Goal: Transaction & Acquisition: Download file/media

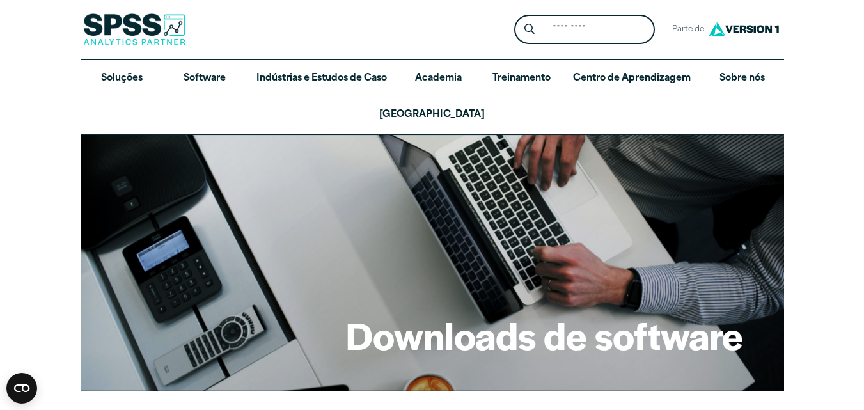
click at [557, 253] on div "Downloads de software" at bounding box center [433, 263] width 704 height 256
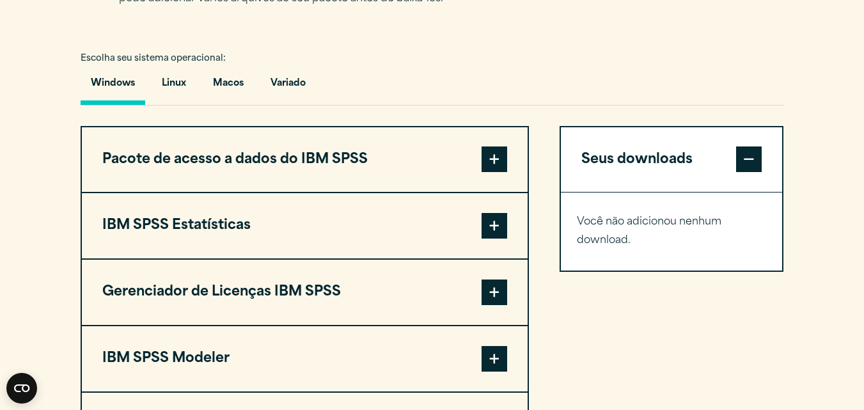
scroll to position [1024, 0]
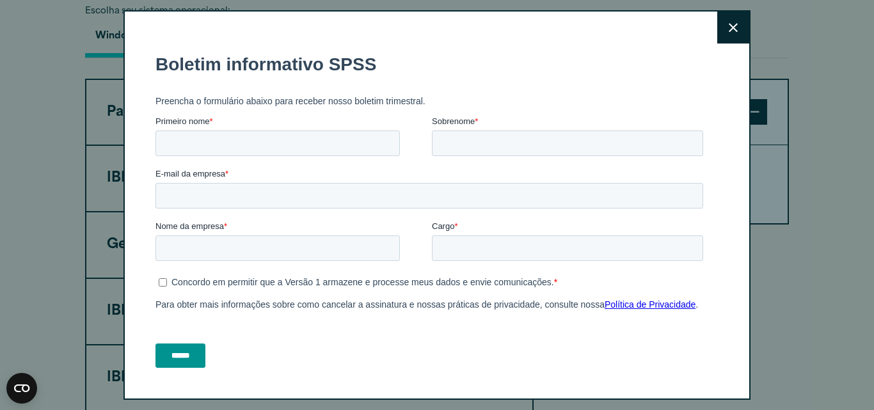
click at [725, 28] on button "Close" at bounding box center [733, 28] width 32 height 32
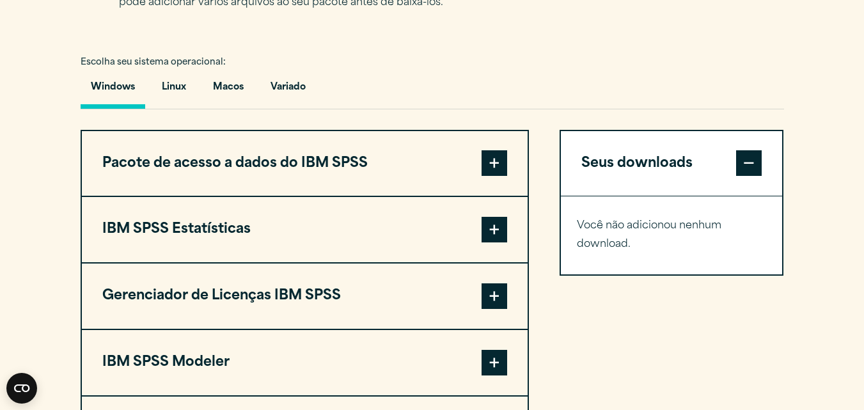
scroll to position [998, 0]
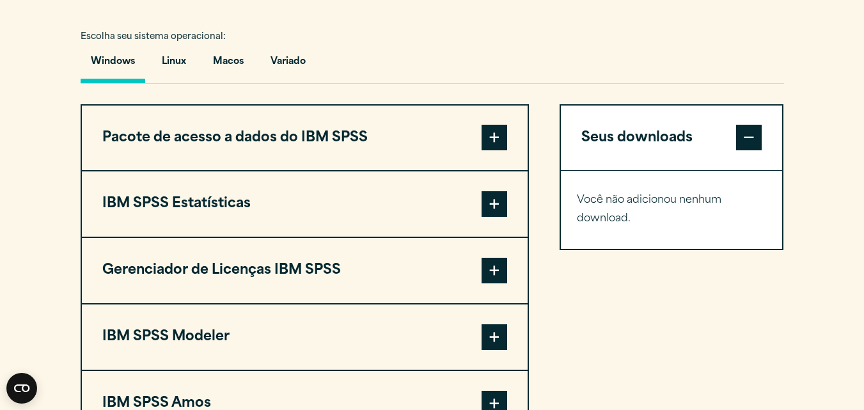
click at [499, 125] on span at bounding box center [495, 138] width 26 height 26
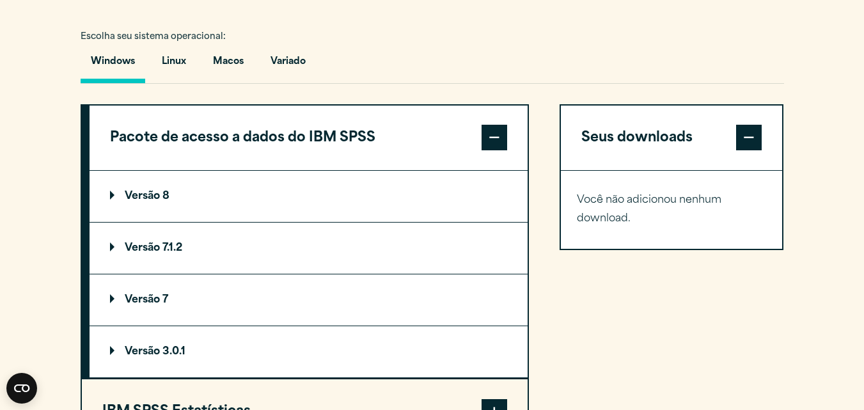
click at [499, 125] on span at bounding box center [495, 138] width 26 height 26
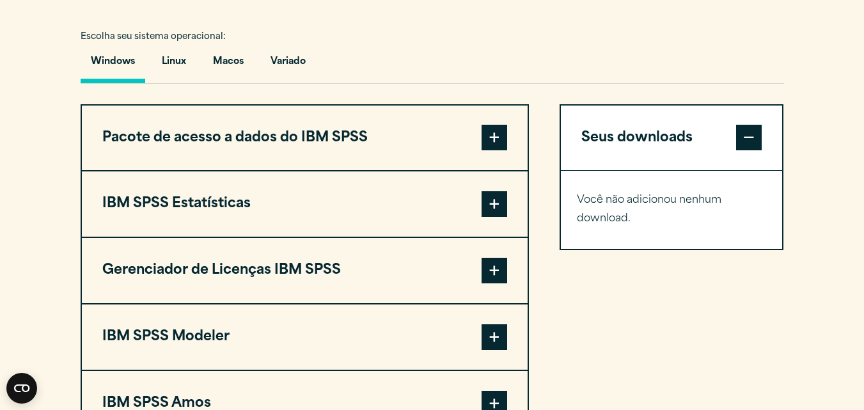
click at [494, 191] on span at bounding box center [495, 204] width 26 height 26
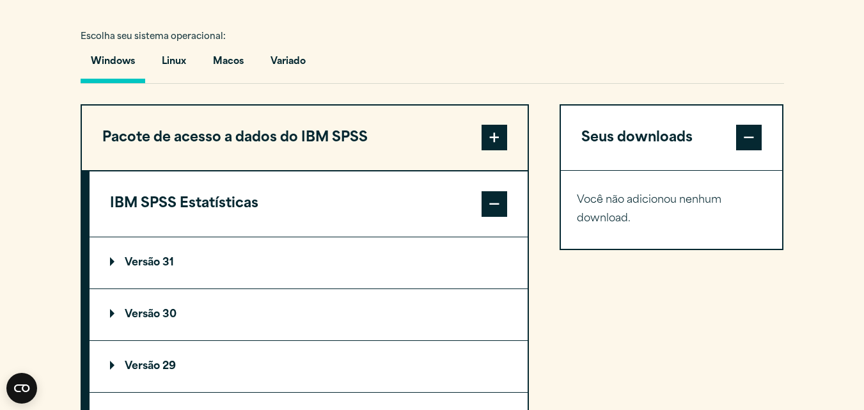
click at [494, 191] on span at bounding box center [495, 204] width 26 height 26
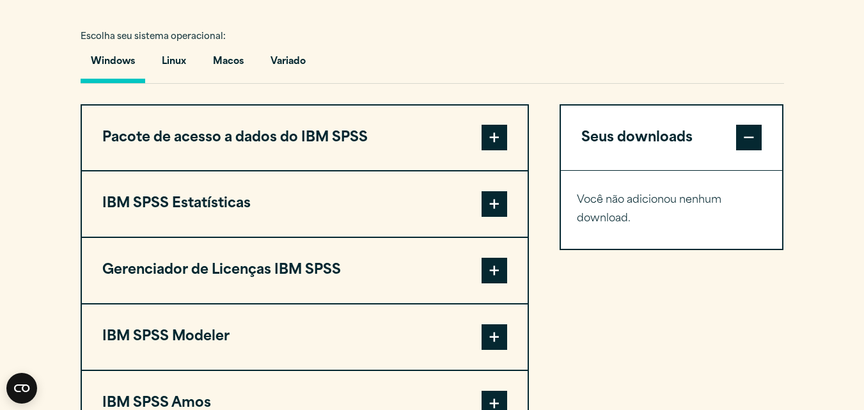
click at [494, 191] on span at bounding box center [495, 204] width 26 height 26
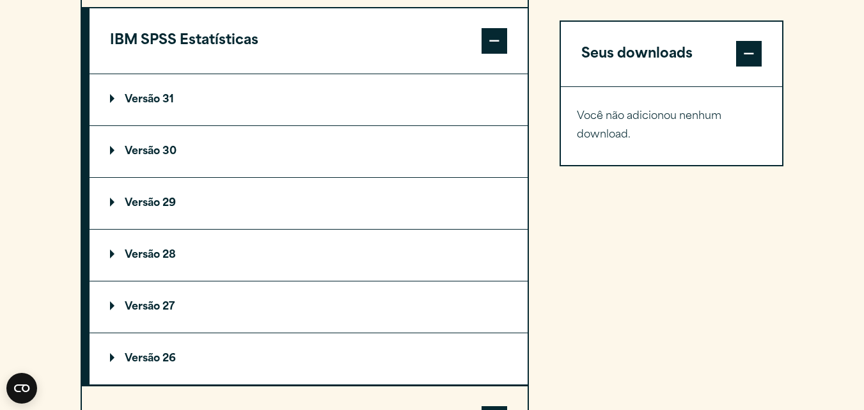
scroll to position [1331, 0]
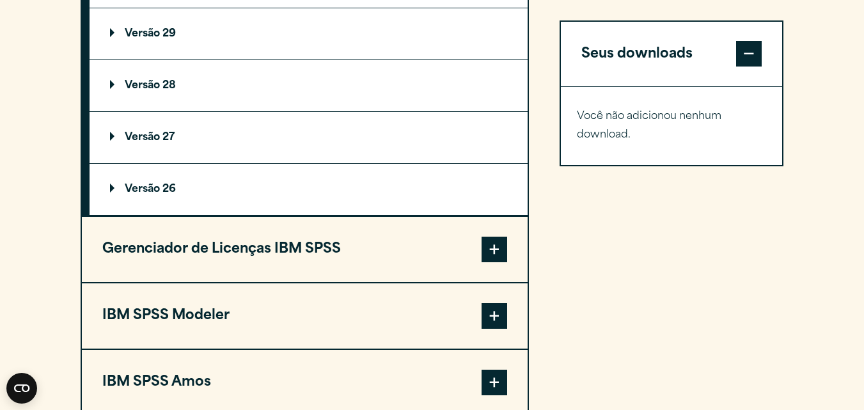
click at [493, 237] on span at bounding box center [495, 250] width 26 height 26
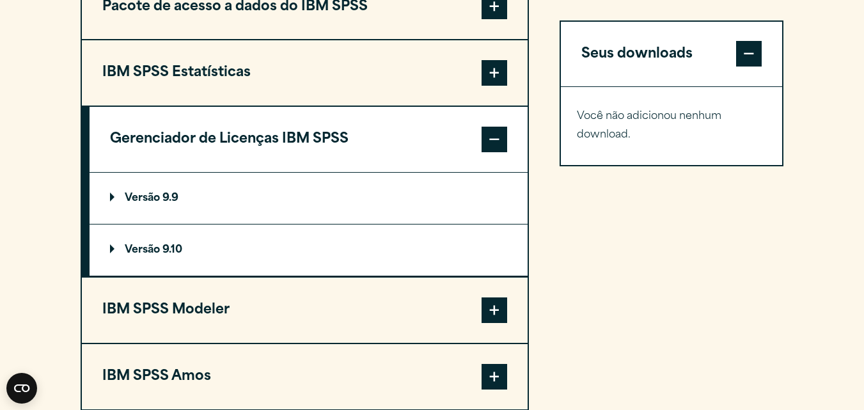
scroll to position [1128, 0]
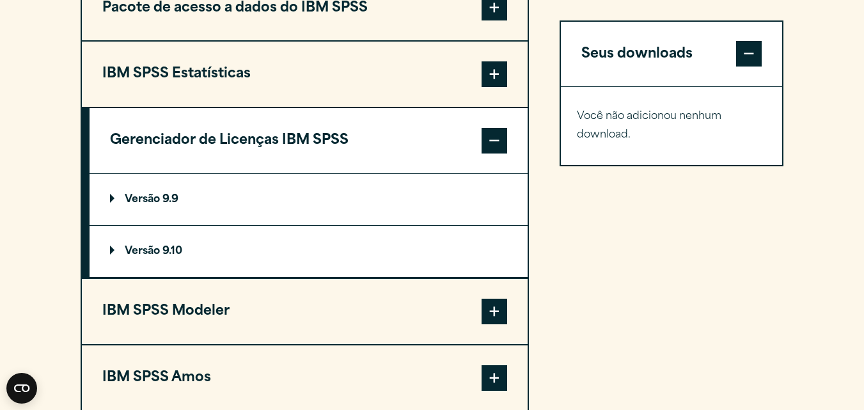
click at [509, 108] on button "Gerenciador de Licenças IBM SPSS" at bounding box center [309, 140] width 438 height 65
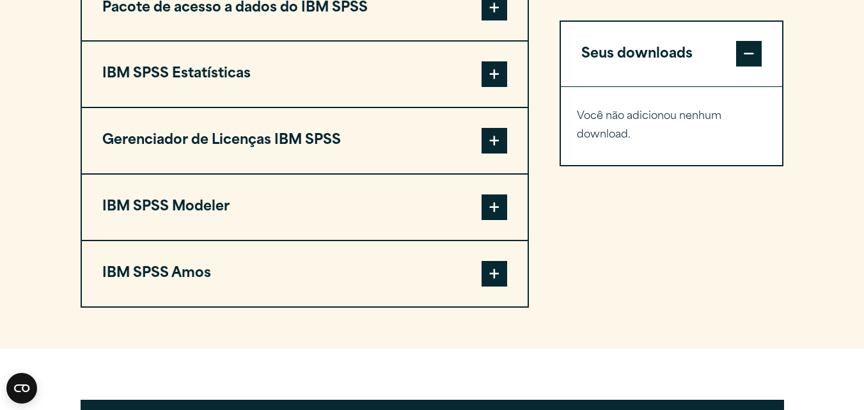
click at [500, 61] on span at bounding box center [495, 74] width 26 height 26
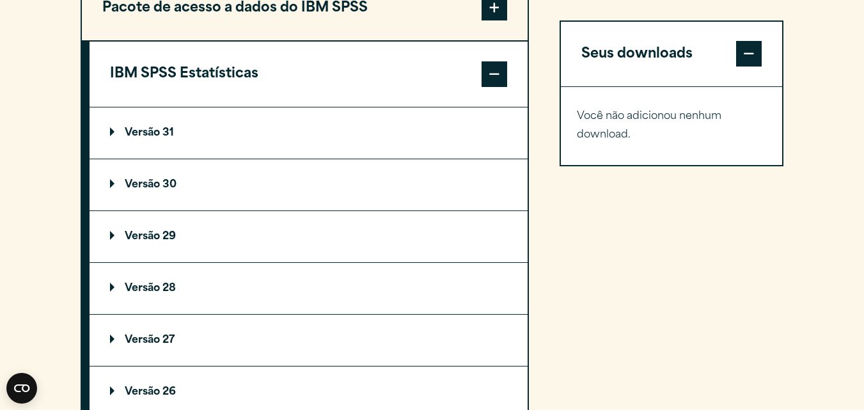
click at [363, 112] on summary "Versão 31" at bounding box center [309, 132] width 438 height 51
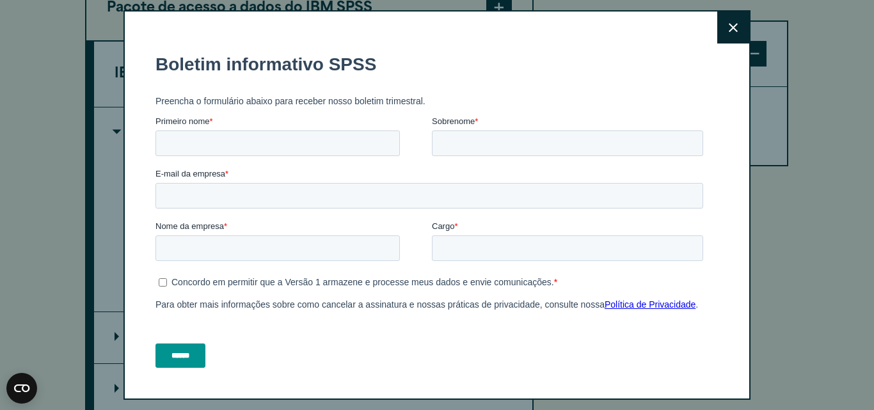
drag, startPoint x: 413, startPoint y: 195, endPoint x: 237, endPoint y: 114, distance: 193.8
click at [725, 35] on button "Close" at bounding box center [733, 28] width 32 height 32
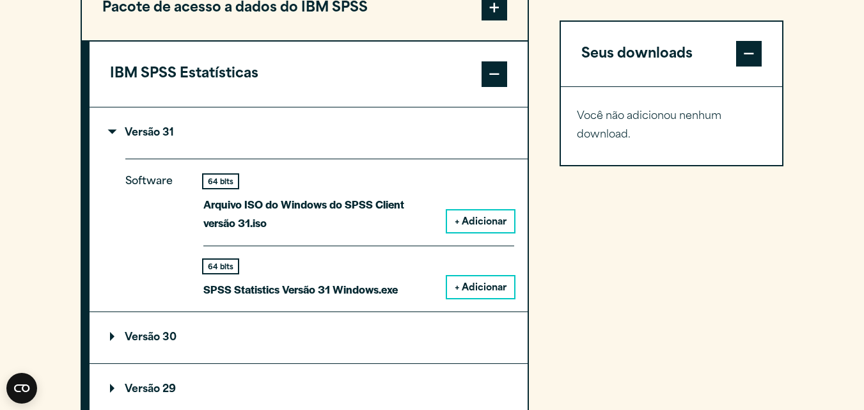
click at [154, 195] on p "Software" at bounding box center [154, 230] width 58 height 115
click at [498, 217] on font "+ Adicionar" at bounding box center [481, 222] width 52 height 10
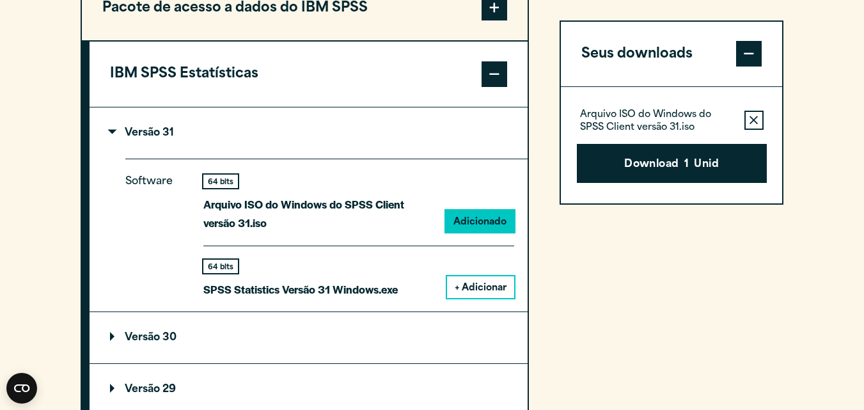
click at [478, 283] on font "+ Adicionar" at bounding box center [481, 288] width 52 height 10
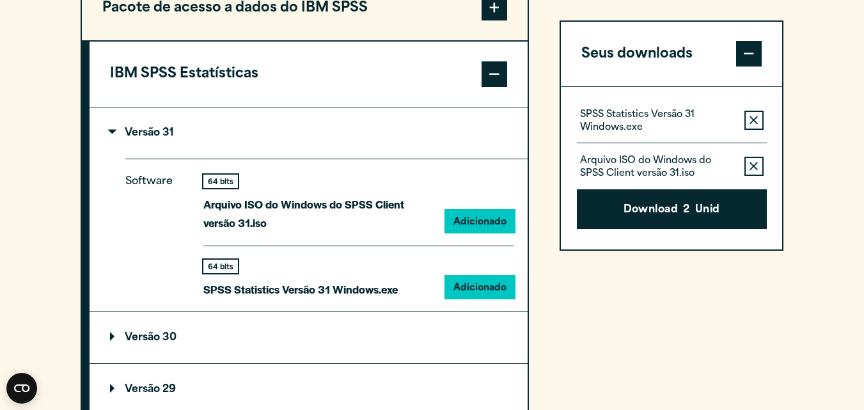
click at [626, 317] on div "Seus downloads SPSS Statistics Versão 31 Windows.exe Remova este item da sua li…" at bounding box center [672, 373] width 225 height 798
